Goal: Communication & Community: Answer question/provide support

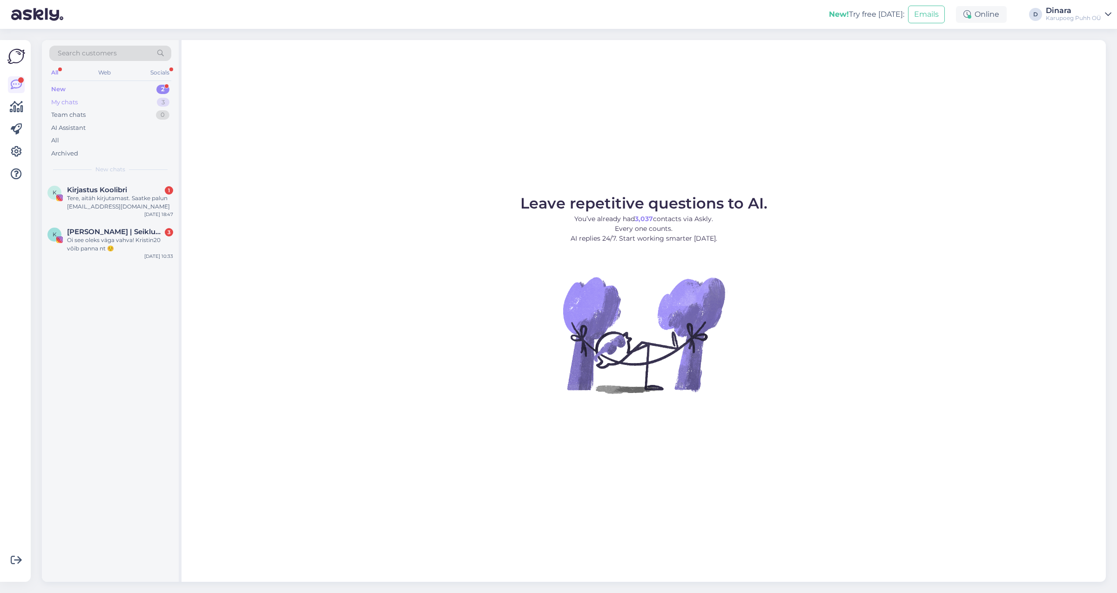
click at [75, 102] on div "My chats" at bounding box center [64, 102] width 27 height 9
click at [105, 193] on span "#on6unyxr" at bounding box center [86, 190] width 39 height 8
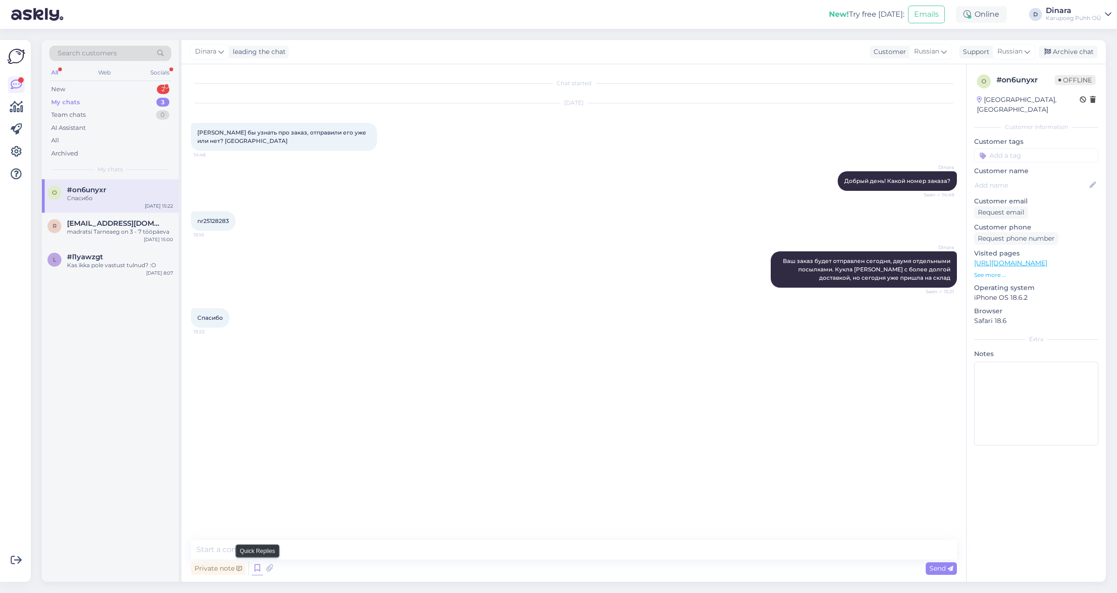
click at [252, 573] on icon at bounding box center [257, 568] width 11 height 14
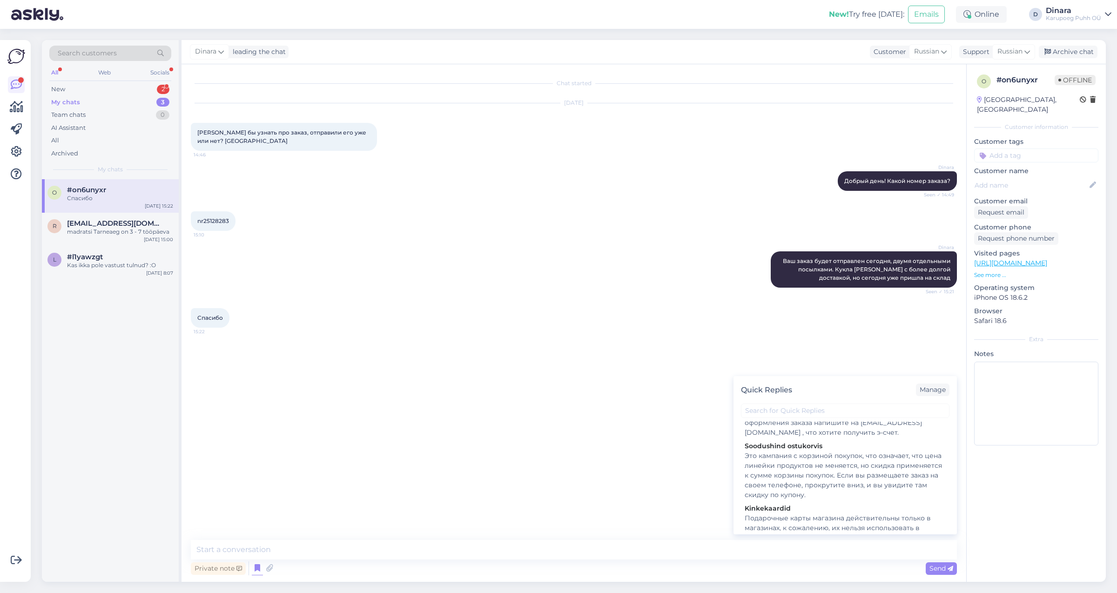
scroll to position [733, 0]
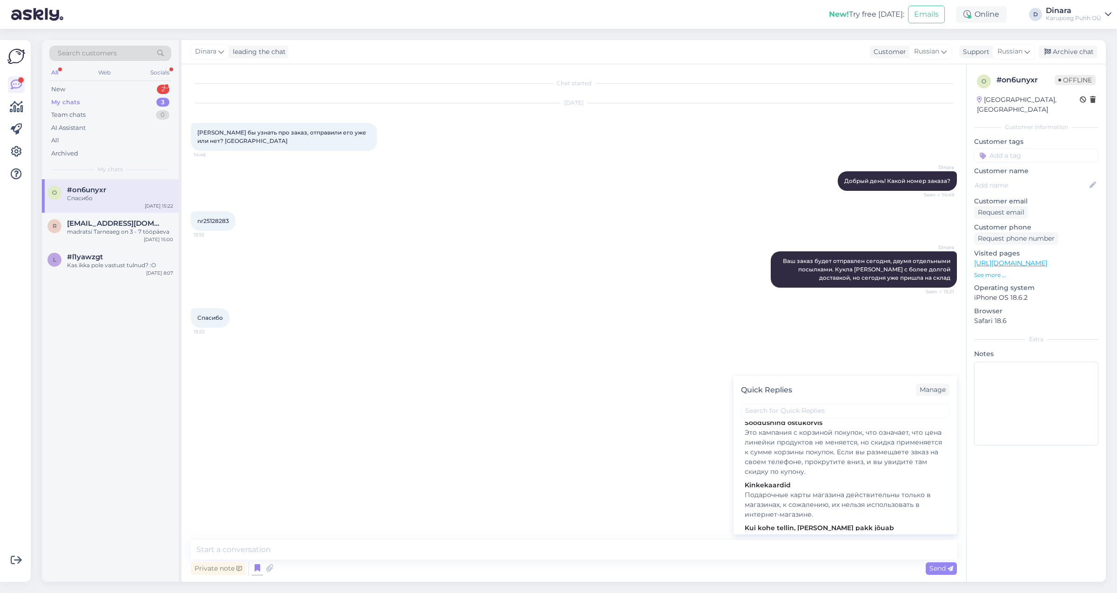
click at [849, 472] on div "Это кампания с корзиной покупок, что означает, что цена линейки продуктов не ме…" at bounding box center [845, 452] width 201 height 49
type textarea "Это кампания с корзиной покупок, что означает, что цена линейки продуктов не ме…"
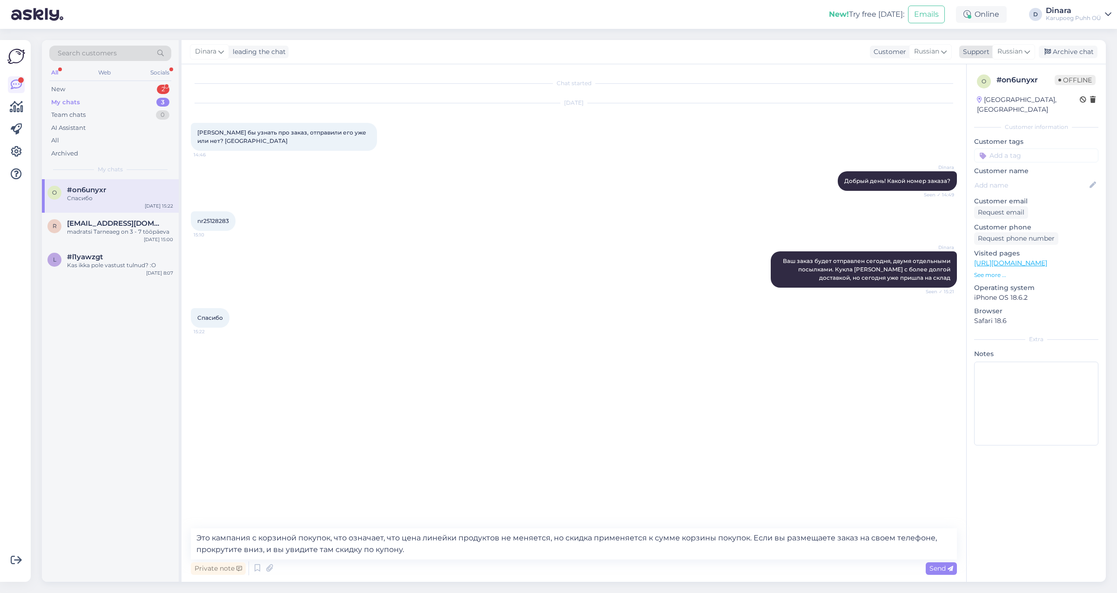
click at [1012, 54] on span "Russian" at bounding box center [1010, 52] width 25 height 10
click at [994, 161] on link "Estonian" at bounding box center [997, 159] width 102 height 15
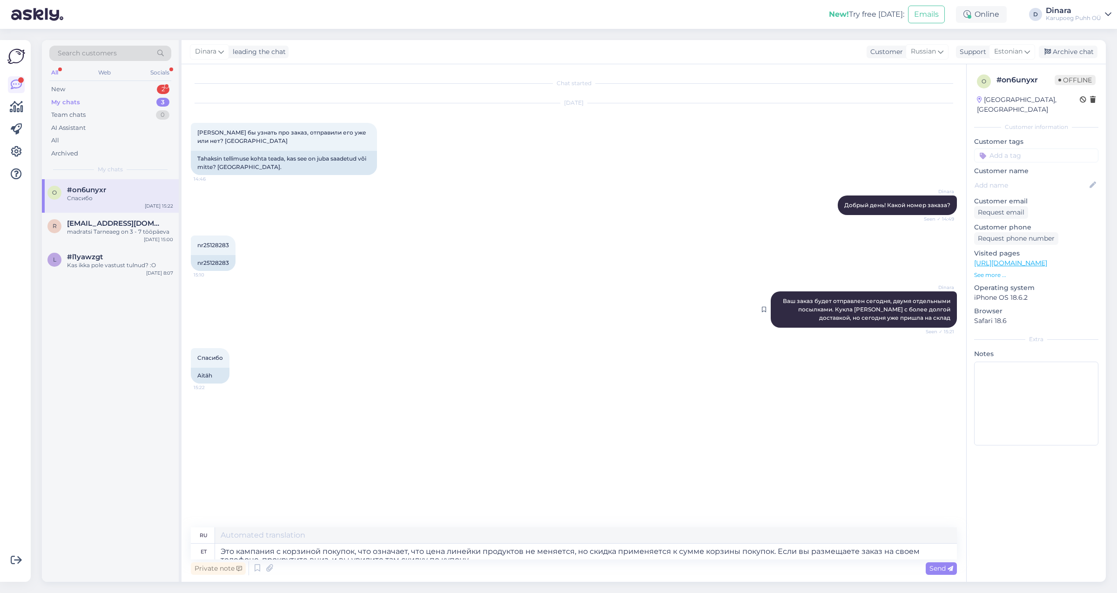
type textarea "Это акция с корзиной покупок, то есть цена на товары в линейке не меняется, но …"
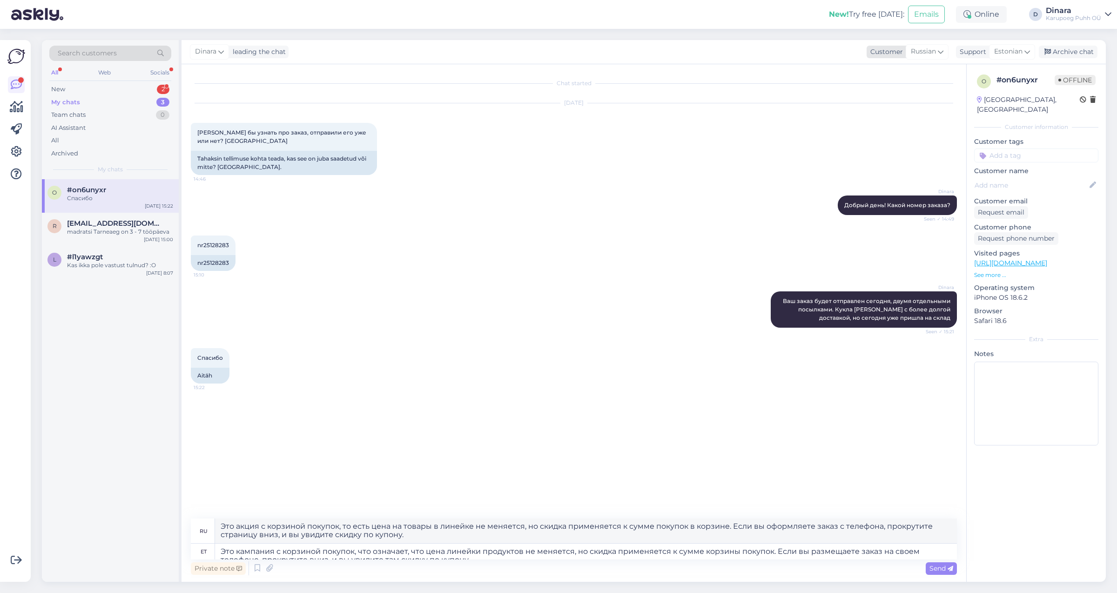
click at [941, 55] on icon at bounding box center [941, 52] width 6 height 10
click at [921, 158] on link "Estonian" at bounding box center [907, 159] width 102 height 15
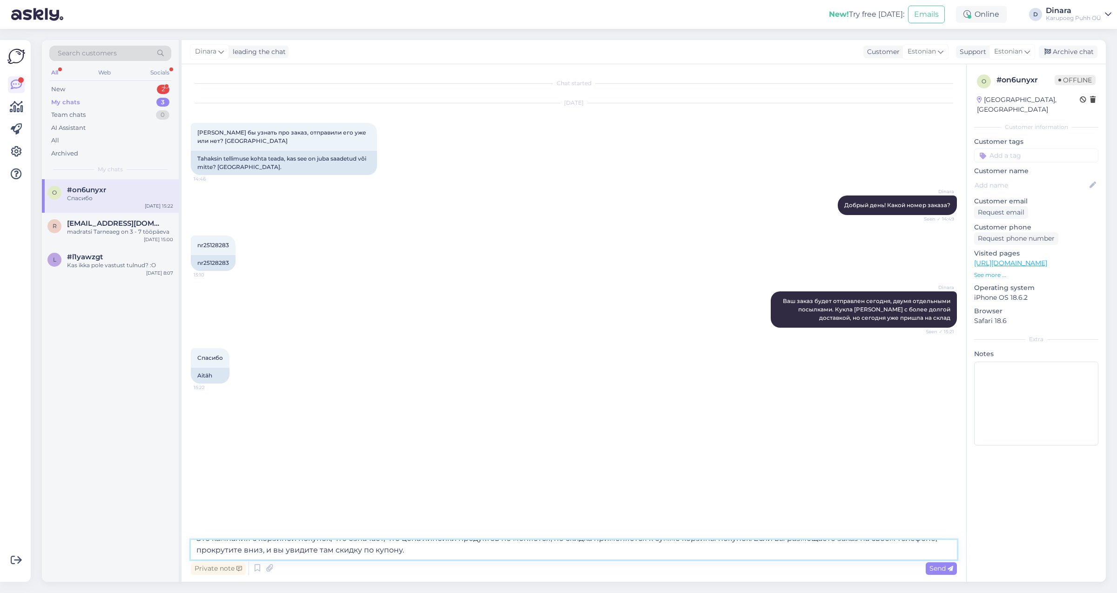
scroll to position [0, 0]
drag, startPoint x: 938, startPoint y: 551, endPoint x: 142, endPoint y: 542, distance: 796.0
click at [191, 542] on textarea "Это кампания с корзиной покупок, что означает, что цена линейки продуктов не ме…" at bounding box center [574, 550] width 766 height 20
type textarea "прокрутите вниз, и вы увидите там скидку по купону."
drag, startPoint x: 416, startPoint y: 552, endPoint x: 62, endPoint y: 521, distance: 355.6
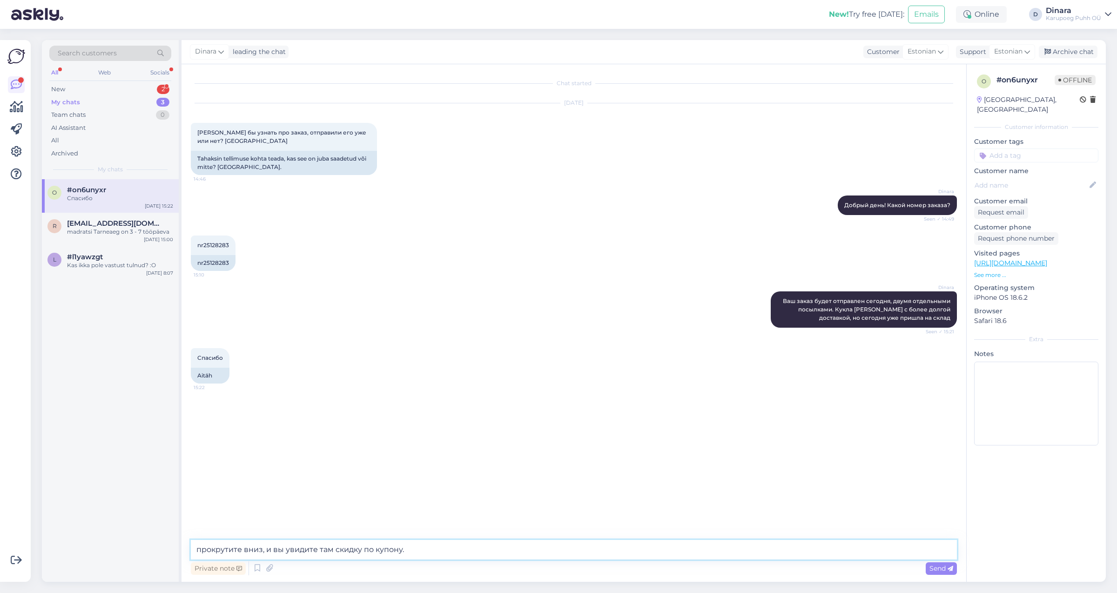
click at [191, 540] on textarea "прокрутите вниз, и вы увидите там скидку по купону." at bounding box center [574, 550] width 766 height 20
click at [258, 568] on icon at bounding box center [257, 568] width 11 height 14
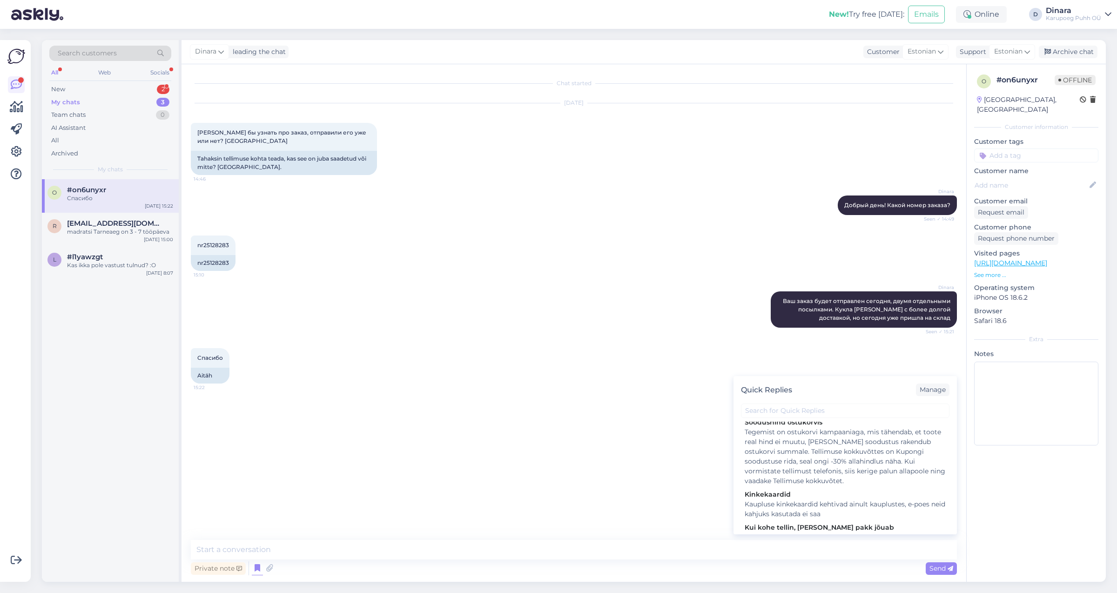
scroll to position [717, 0]
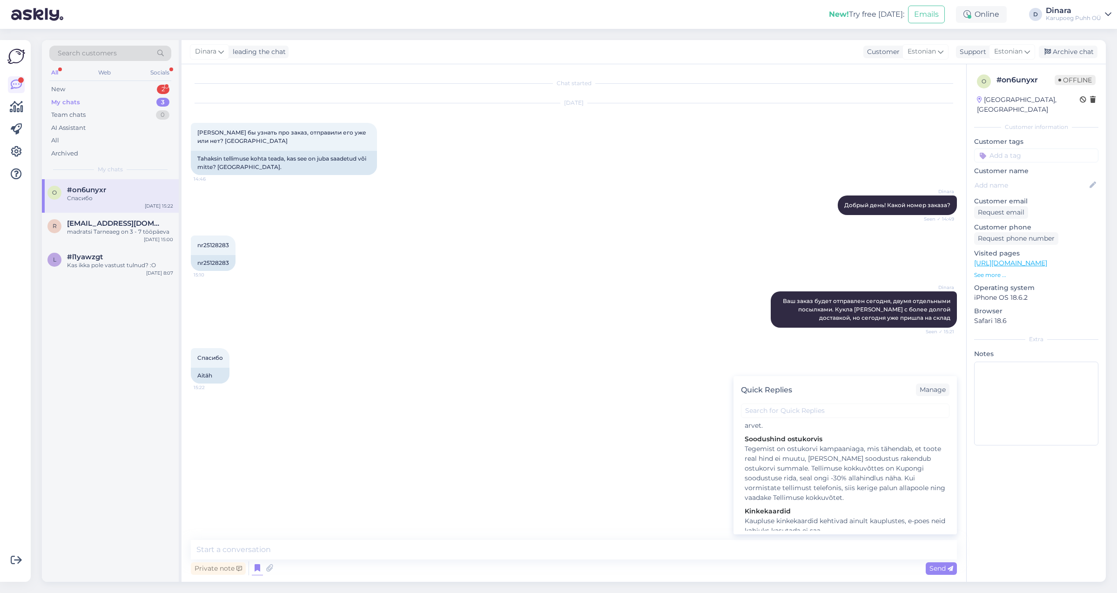
click at [877, 472] on div "Tegemist on ostukorvi kampaaniaga, mis tähendab, et toote real hind ei muutu, […" at bounding box center [845, 473] width 201 height 59
type textarea "Tegemist on ostukorvi kampaaniaga, mis tähendab, et toote real hind ei muutu, […"
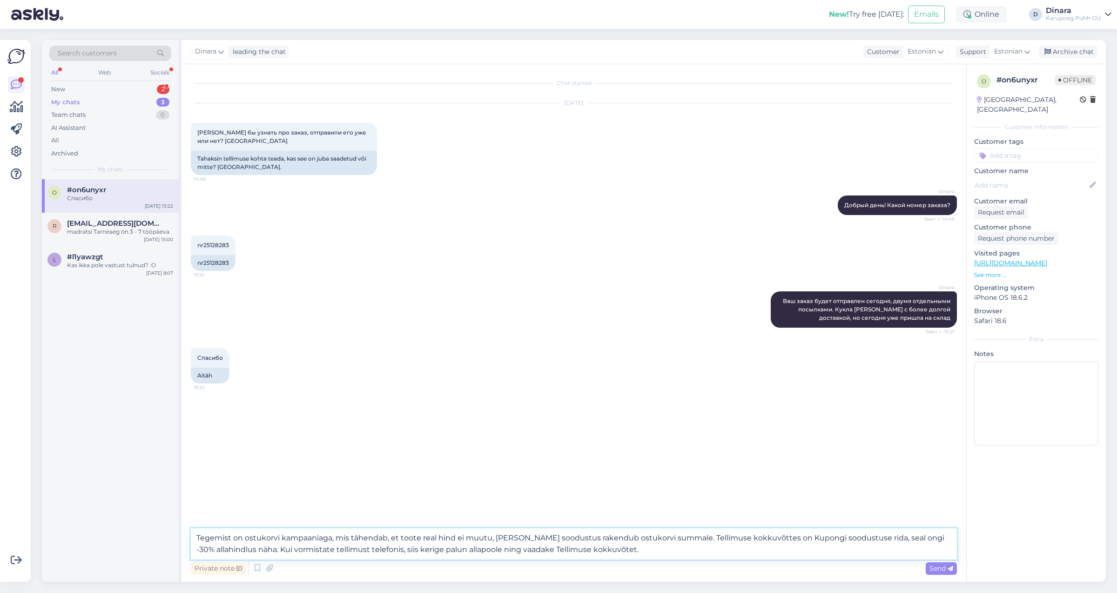
drag, startPoint x: 626, startPoint y: 547, endPoint x: 163, endPoint y: 523, distance: 462.8
click at [191, 528] on textarea "Tegemist on ostukorvi kampaaniaga, mis tähendab, et toote real hind ei muutu, […" at bounding box center [574, 543] width 766 height 31
